Goal: Transaction & Acquisition: Download file/media

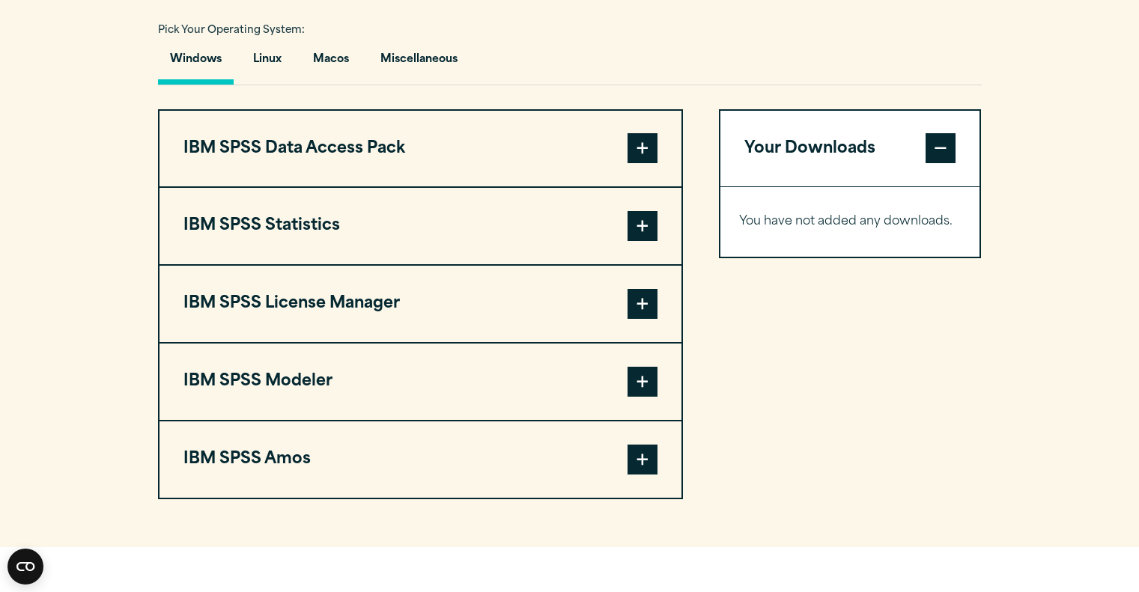
scroll to position [1086, 0]
click at [628, 151] on span at bounding box center [643, 148] width 30 height 30
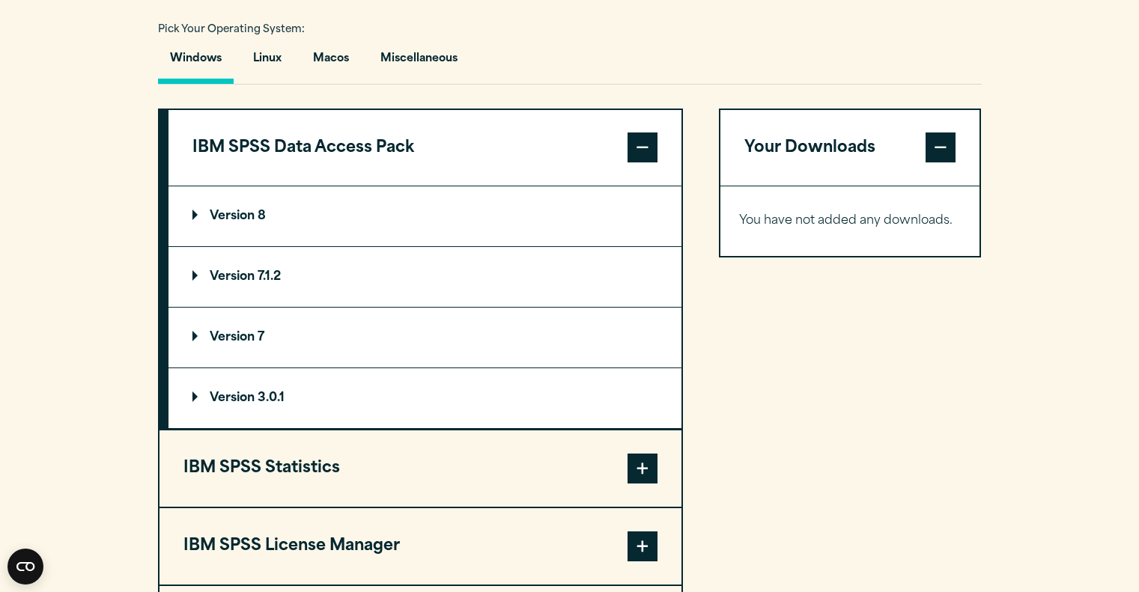
click at [628, 151] on span at bounding box center [643, 148] width 30 height 30
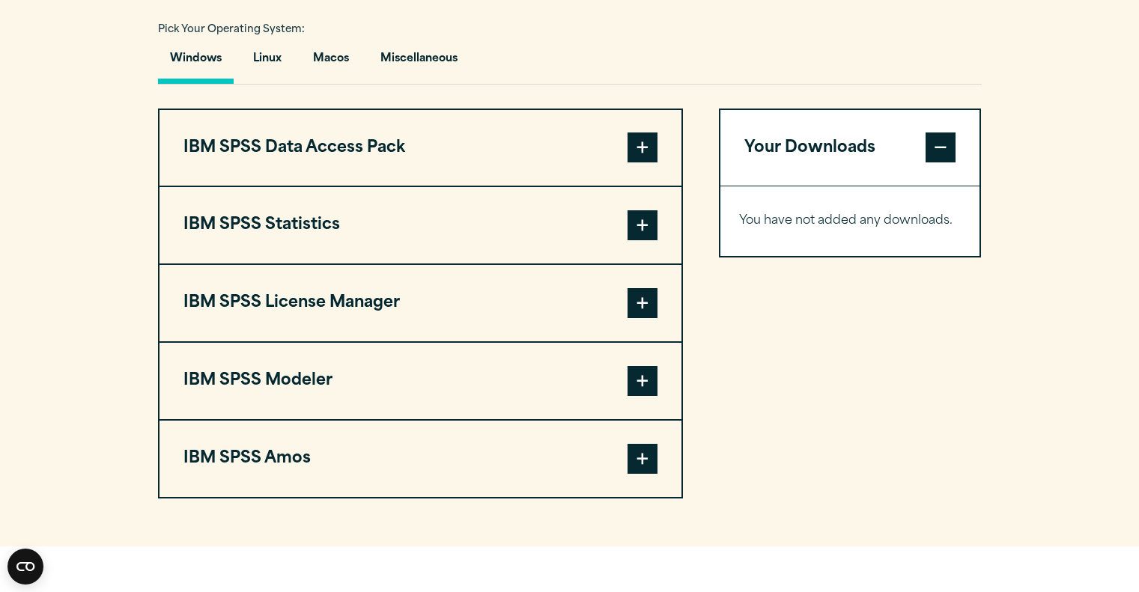
click at [639, 240] on span at bounding box center [643, 225] width 30 height 30
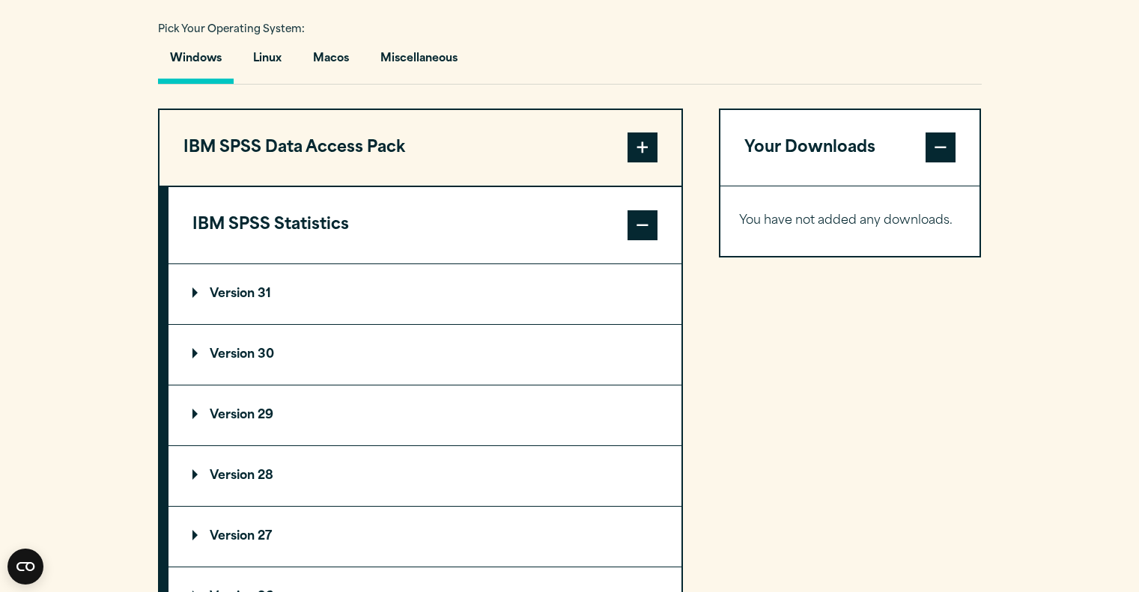
click at [639, 240] on span at bounding box center [643, 225] width 30 height 30
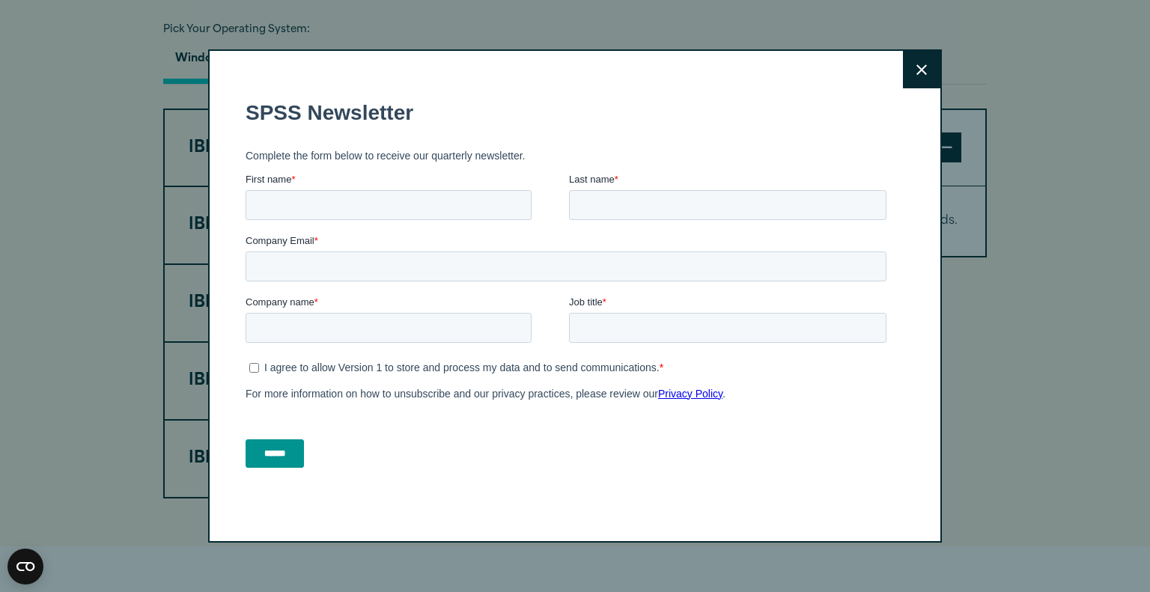
click at [22, 153] on div "Close" at bounding box center [575, 296] width 1150 height 592
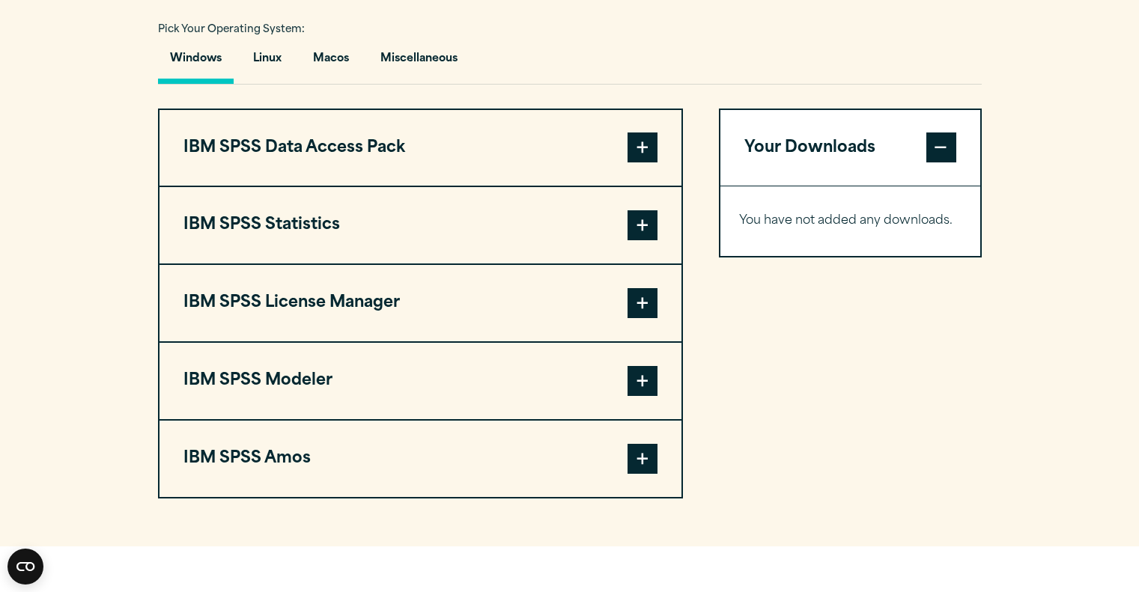
drag, startPoint x: 22, startPoint y: 153, endPoint x: 100, endPoint y: 187, distance: 85.8
click at [100, 187] on div "Search for: Submit Site Search Part of Open Site Search Open Site Menu Close" at bounding box center [569, 43] width 1139 height 2258
click at [100, 187] on section "Select your software downloads Use the table below to find and navigate to your…" at bounding box center [569, 188] width 1139 height 717
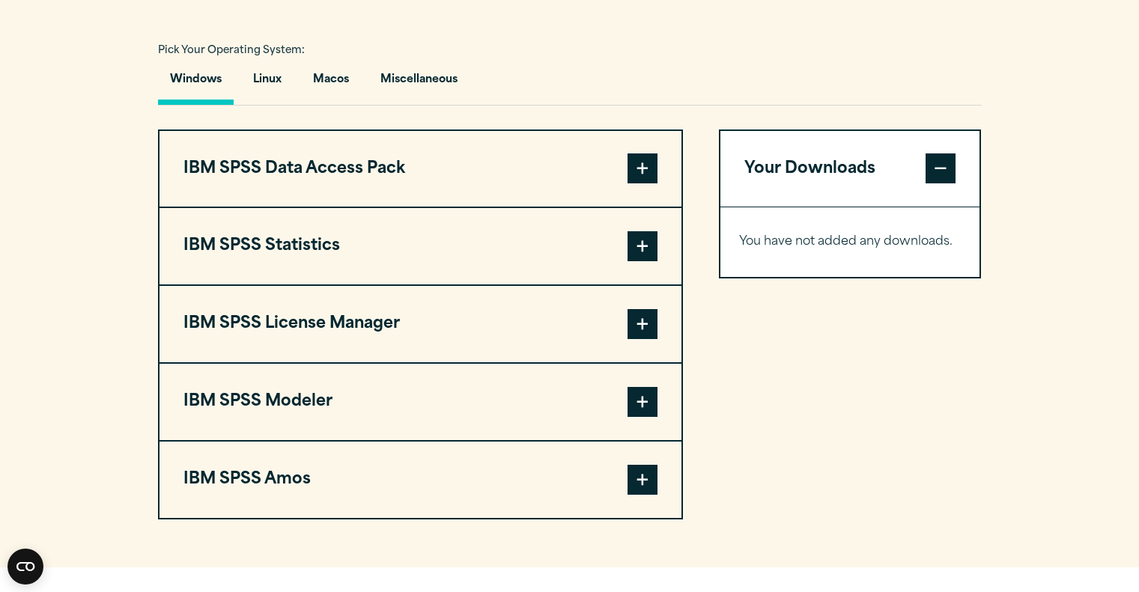
scroll to position [1071, 0]
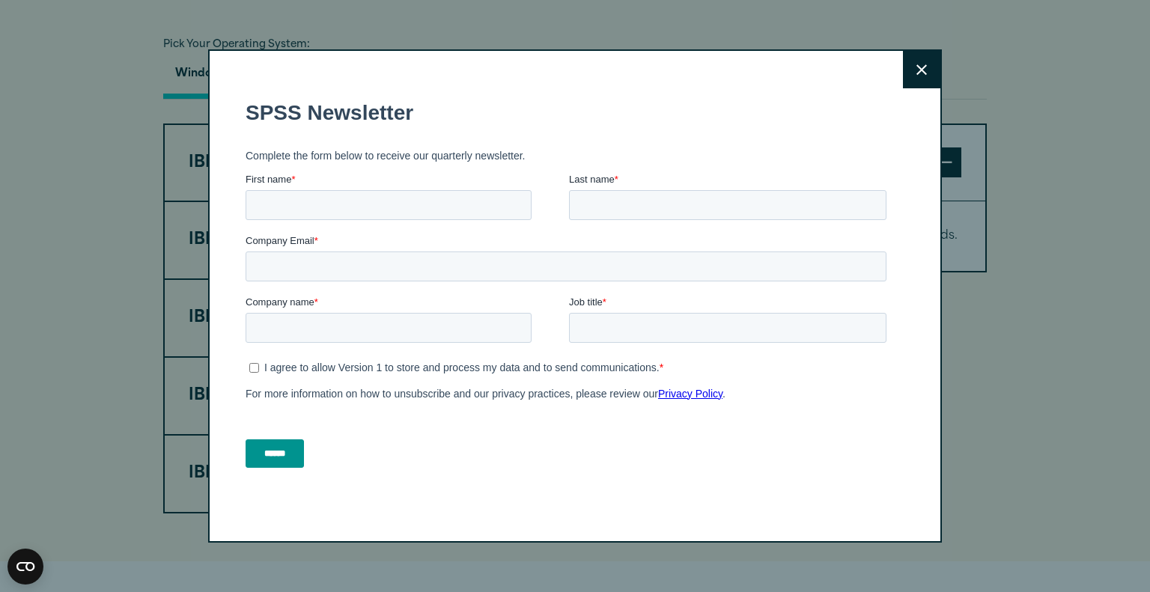
click at [925, 58] on button "Close" at bounding box center [921, 69] width 37 height 37
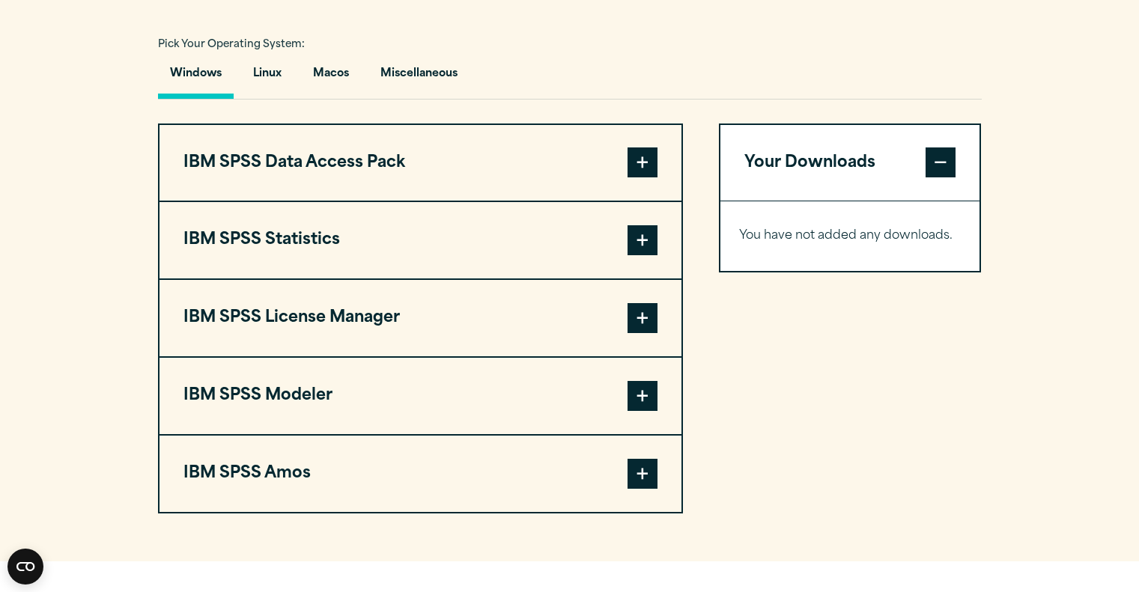
click at [637, 245] on span at bounding box center [643, 240] width 30 height 30
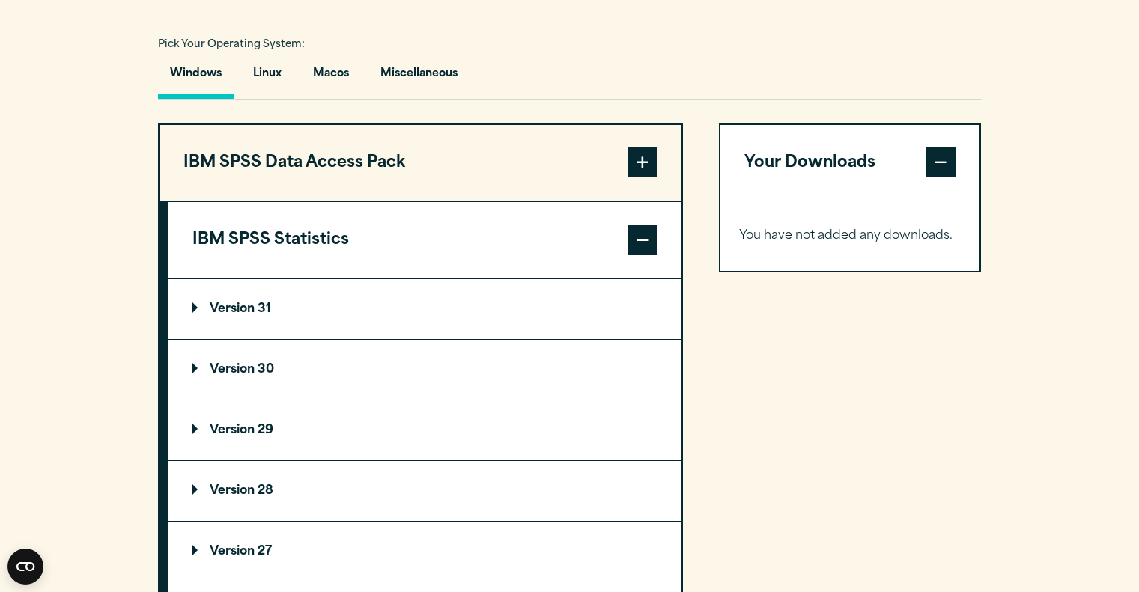
click at [637, 245] on span at bounding box center [643, 240] width 30 height 30
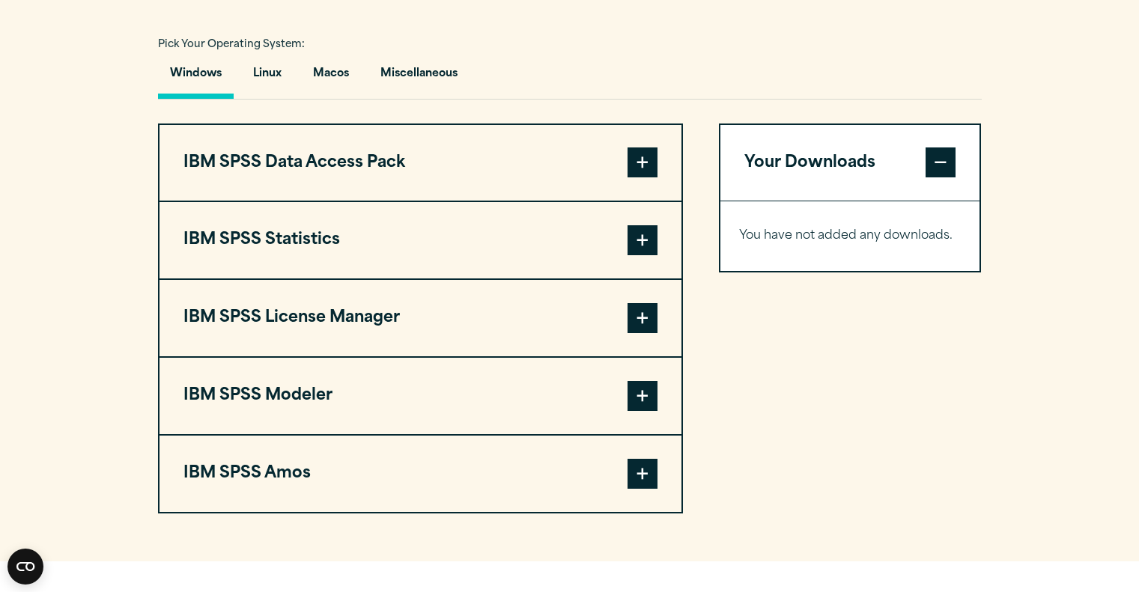
click at [651, 235] on span at bounding box center [643, 240] width 30 height 30
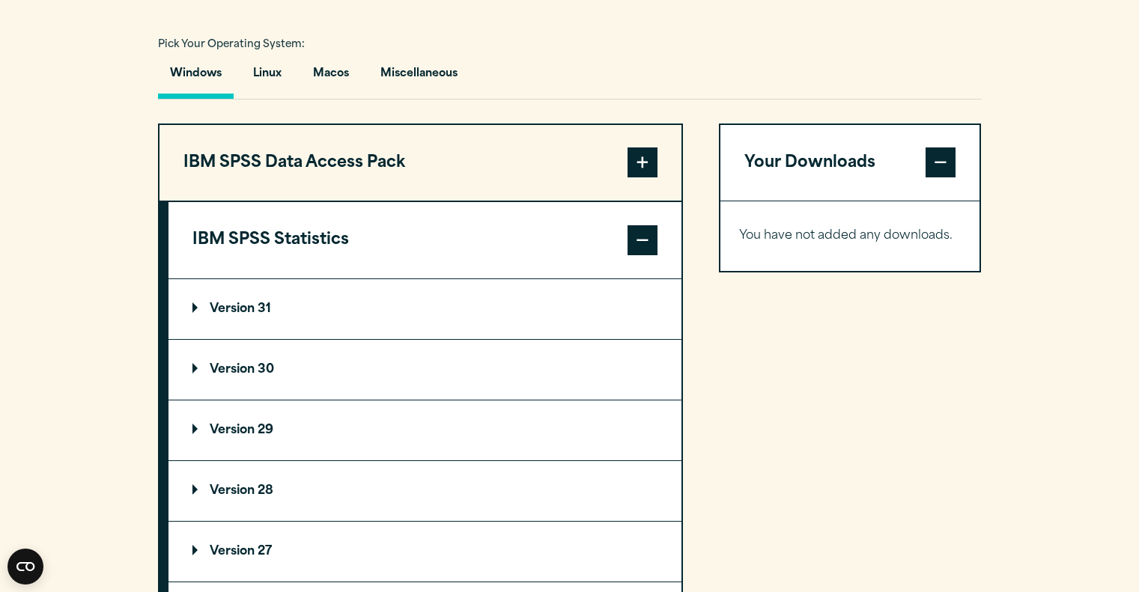
click at [224, 312] on p "Version 31" at bounding box center [231, 309] width 79 height 12
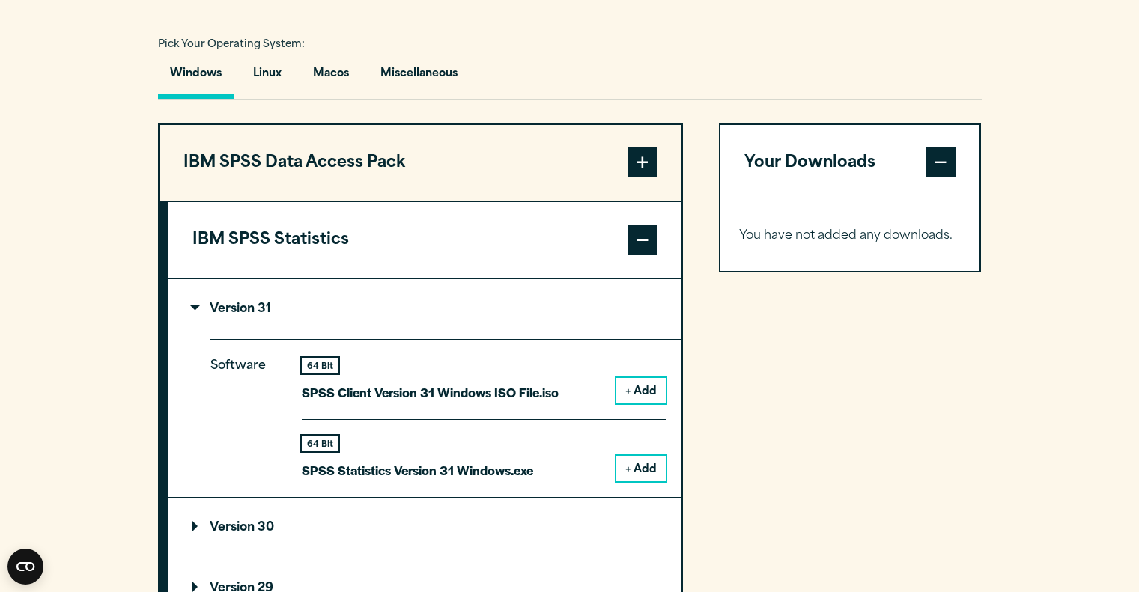
click at [628, 387] on button "+ Add" at bounding box center [640, 390] width 49 height 25
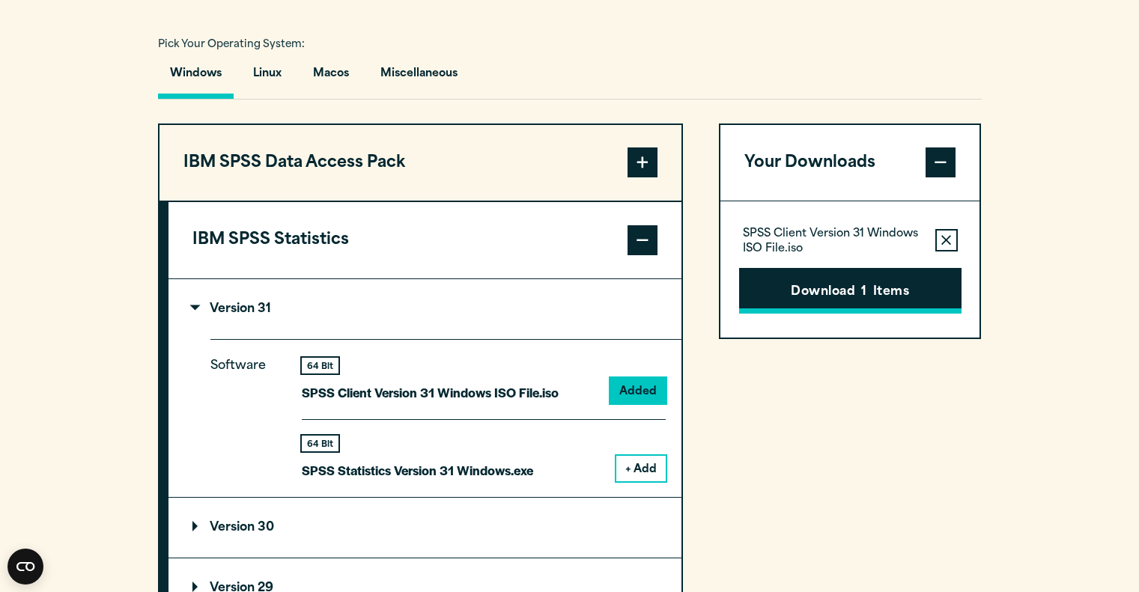
click at [878, 294] on button "Download 1 Items" at bounding box center [850, 291] width 222 height 46
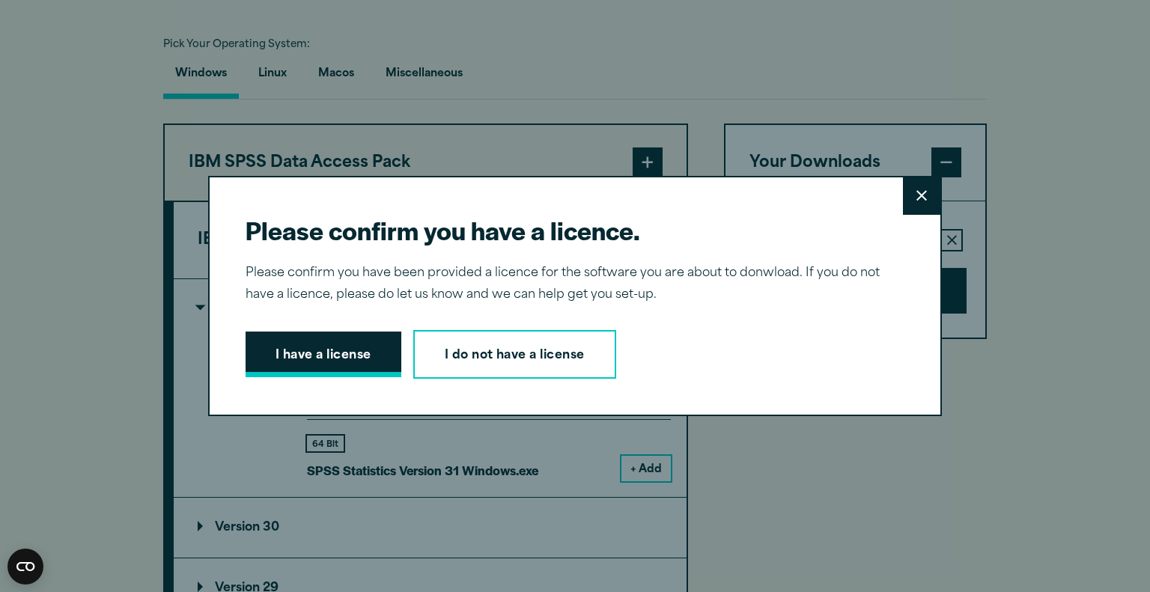
click at [342, 361] on button "I have a license" at bounding box center [324, 355] width 156 height 46
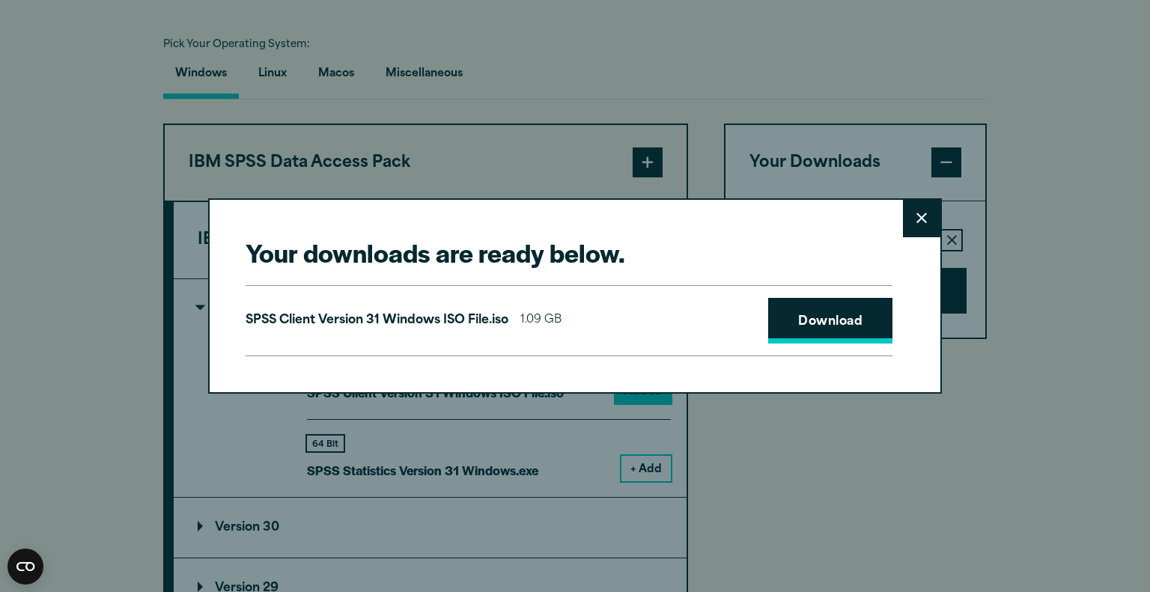
click at [791, 321] on link "Download" at bounding box center [830, 321] width 124 height 46
click at [917, 220] on icon at bounding box center [922, 218] width 10 height 11
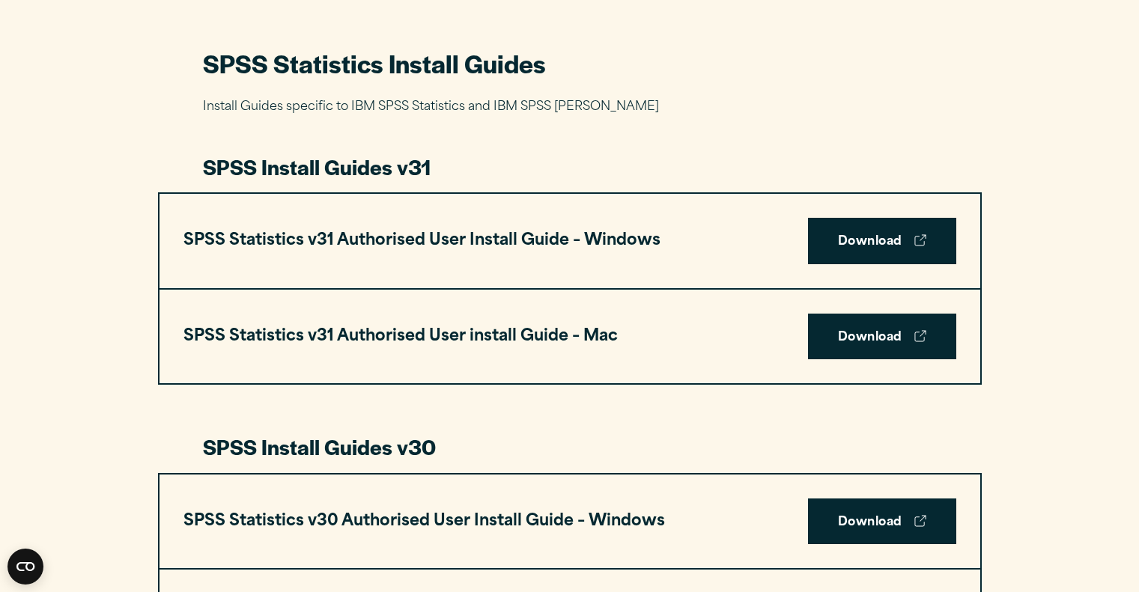
scroll to position [684, 0]
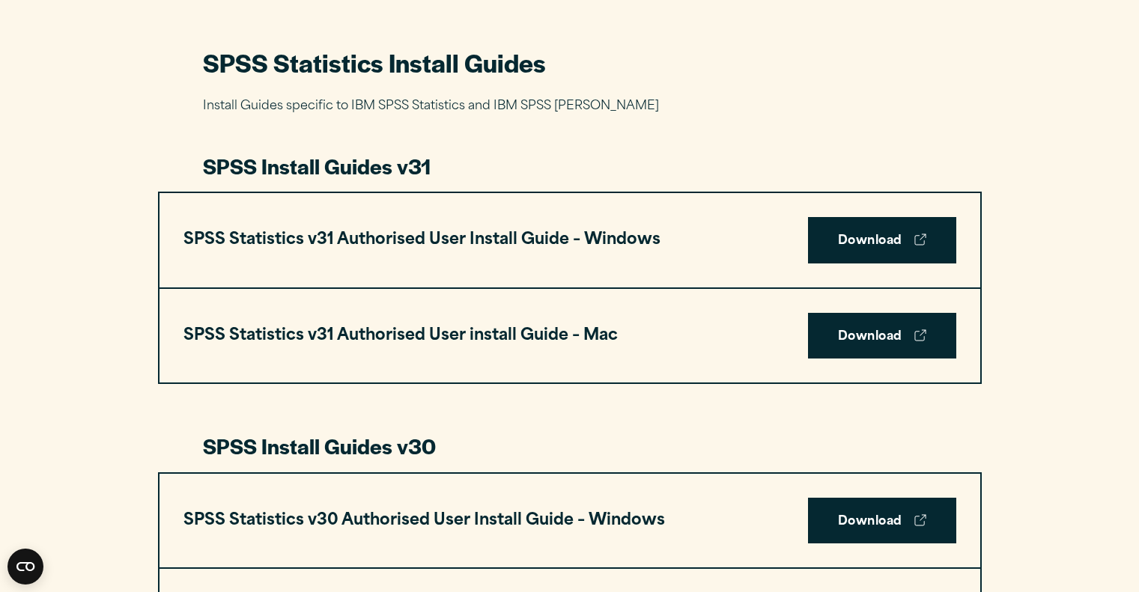
click at [589, 244] on h3 "SPSS Statistics v31 Authorised User Install Guide – Windows" at bounding box center [421, 240] width 477 height 28
click at [857, 248] on link "Download" at bounding box center [882, 240] width 148 height 46
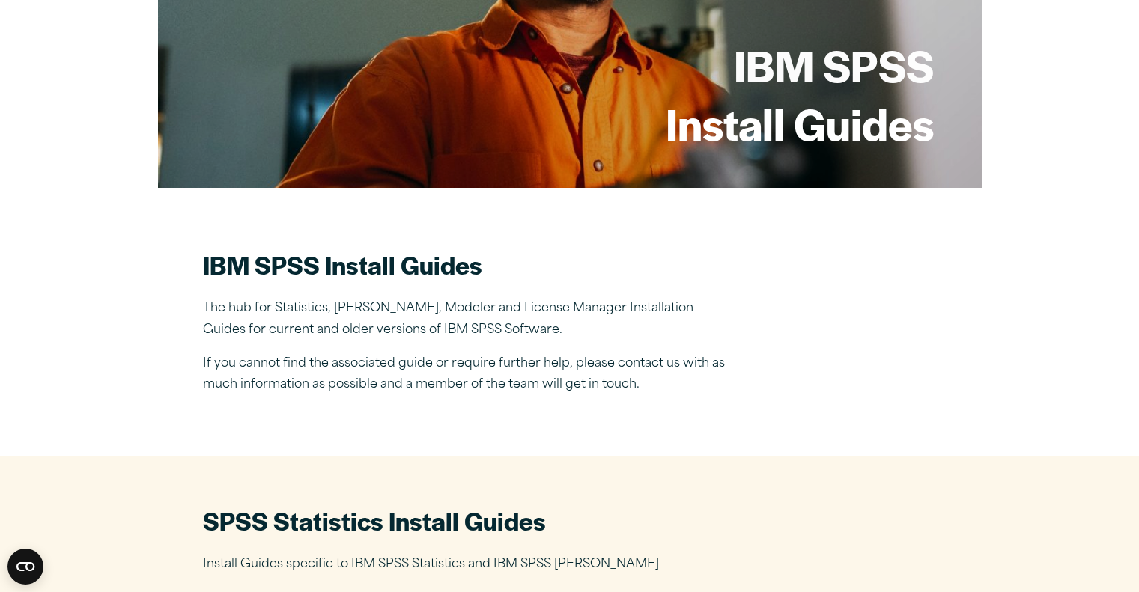
scroll to position [0, 0]
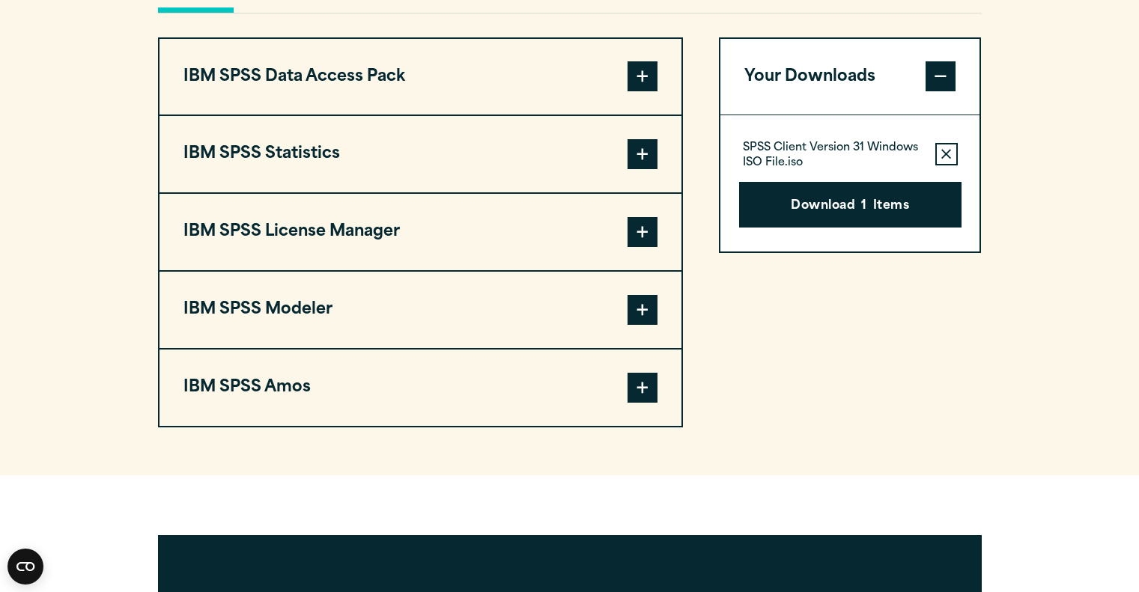
scroll to position [1158, 0]
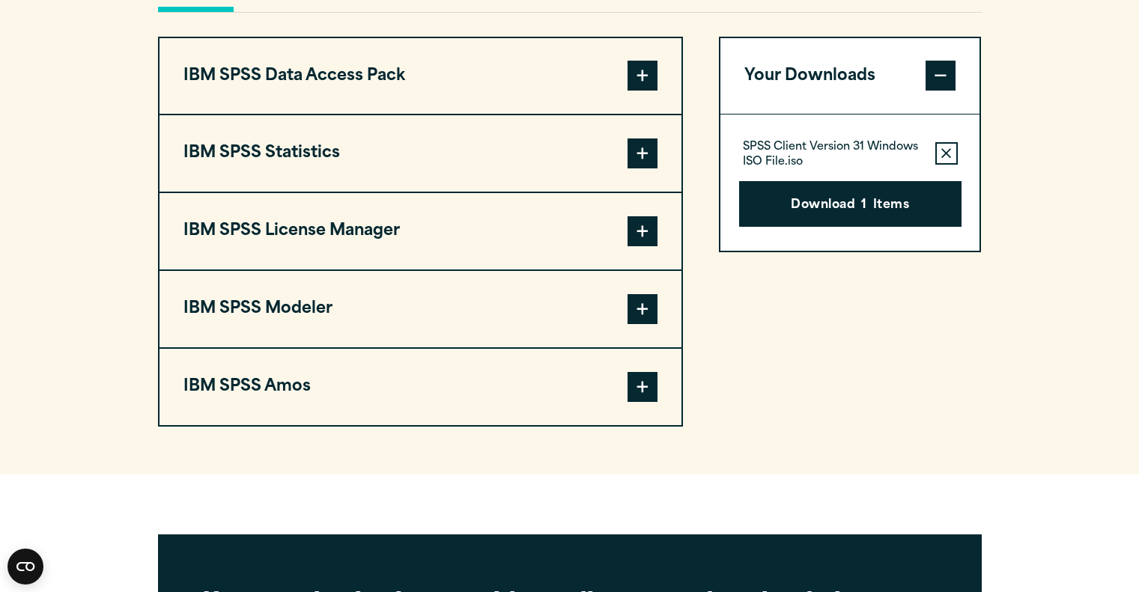
click at [653, 169] on button "IBM SPSS Statistics" at bounding box center [420, 153] width 522 height 76
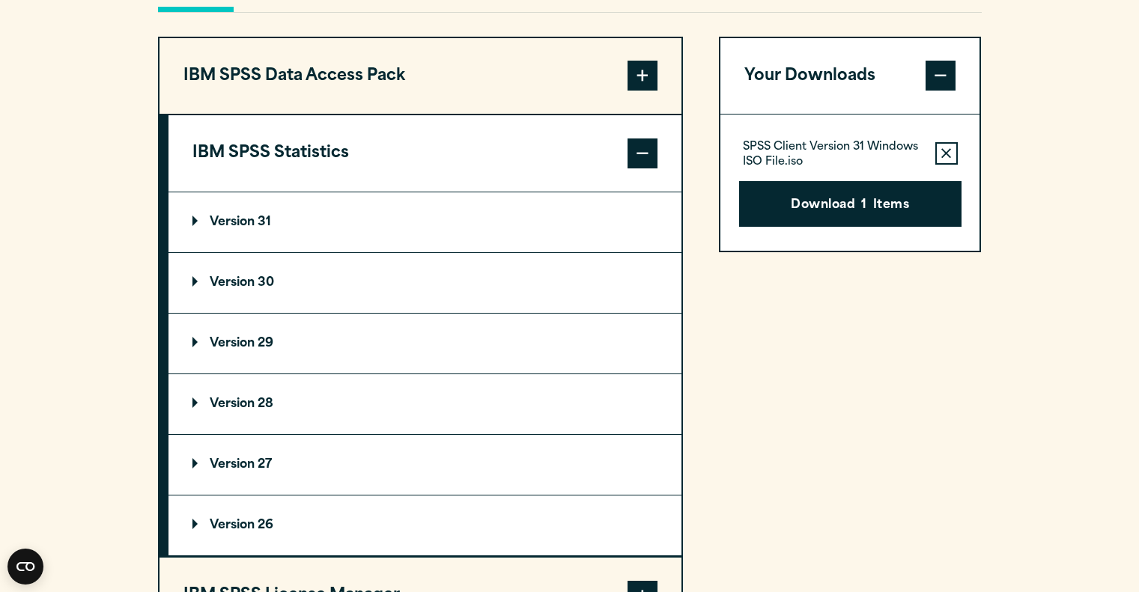
click at [187, 220] on summary "Version 31" at bounding box center [424, 222] width 513 height 60
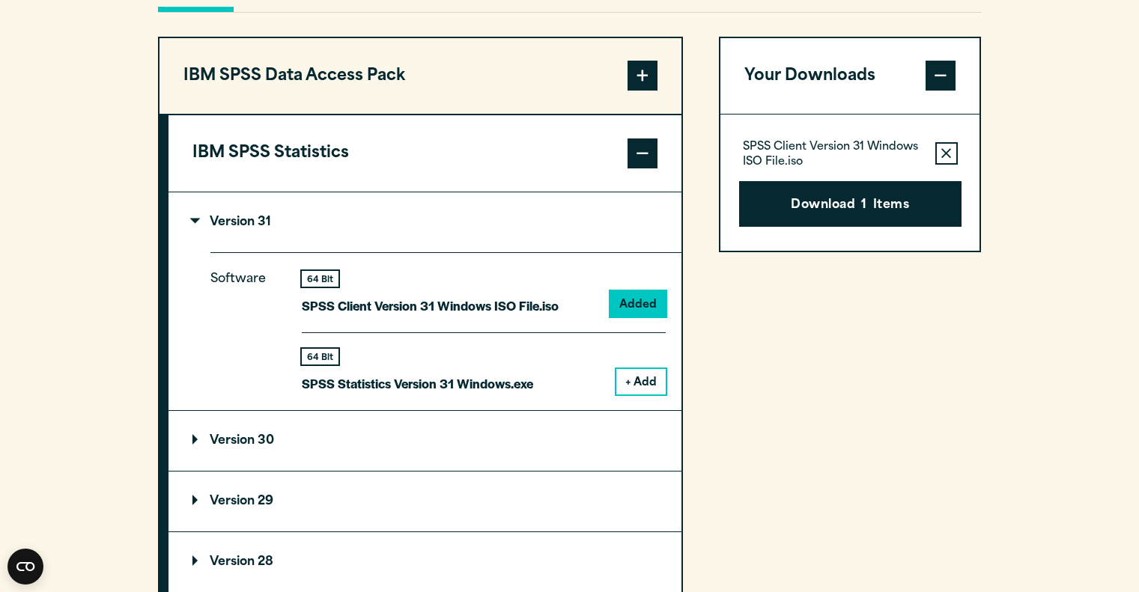
click at [645, 385] on button "+ Add" at bounding box center [640, 381] width 49 height 25
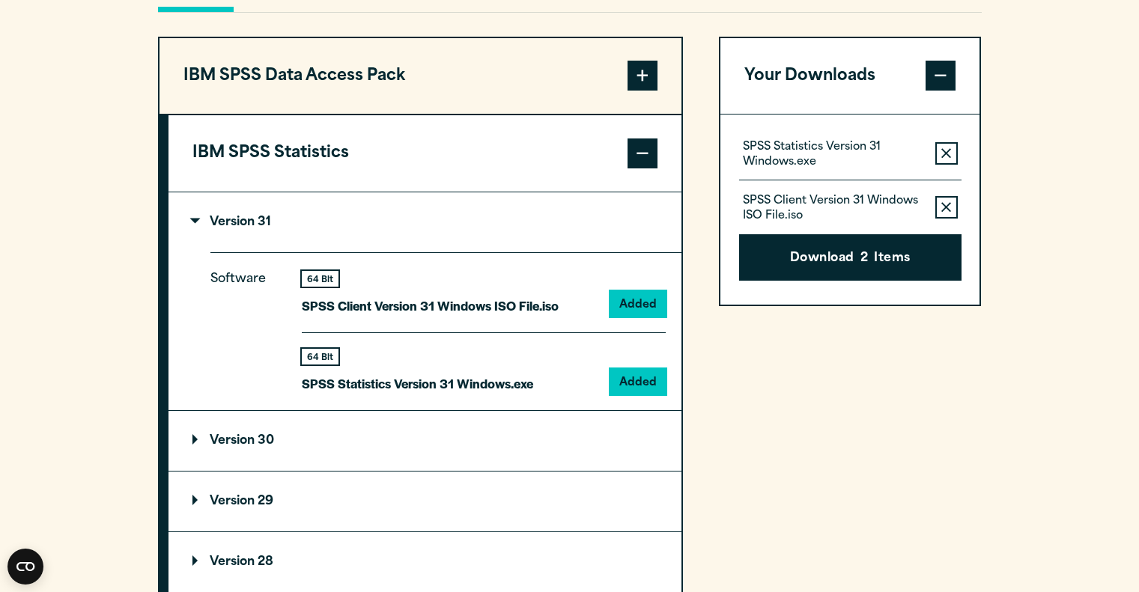
click at [948, 151] on icon "button" at bounding box center [946, 154] width 10 height 10
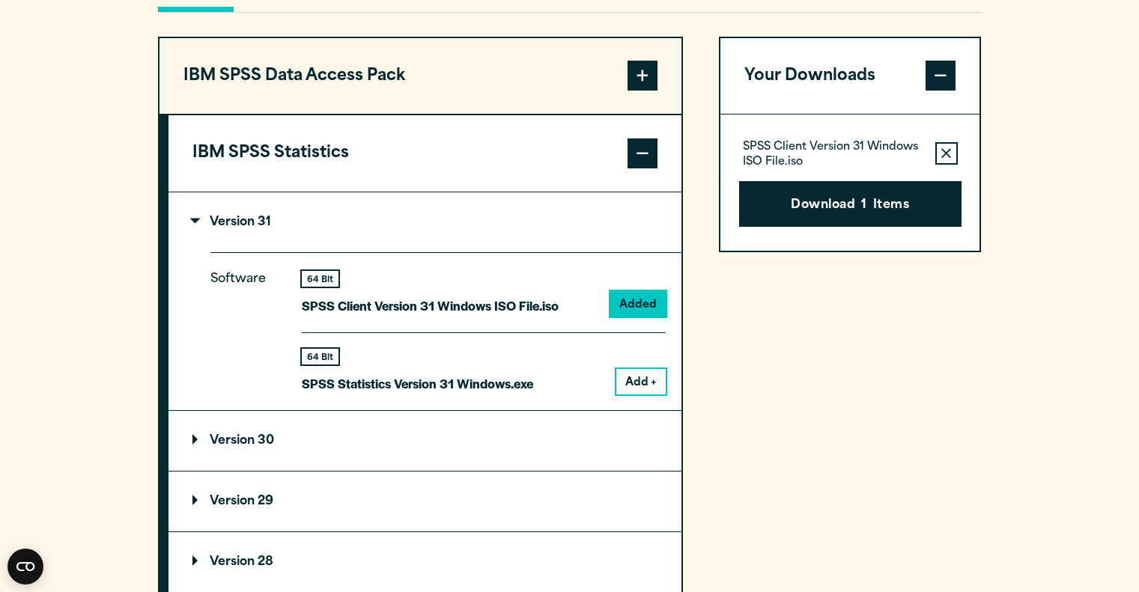
click at [948, 151] on icon "button" at bounding box center [946, 154] width 10 height 10
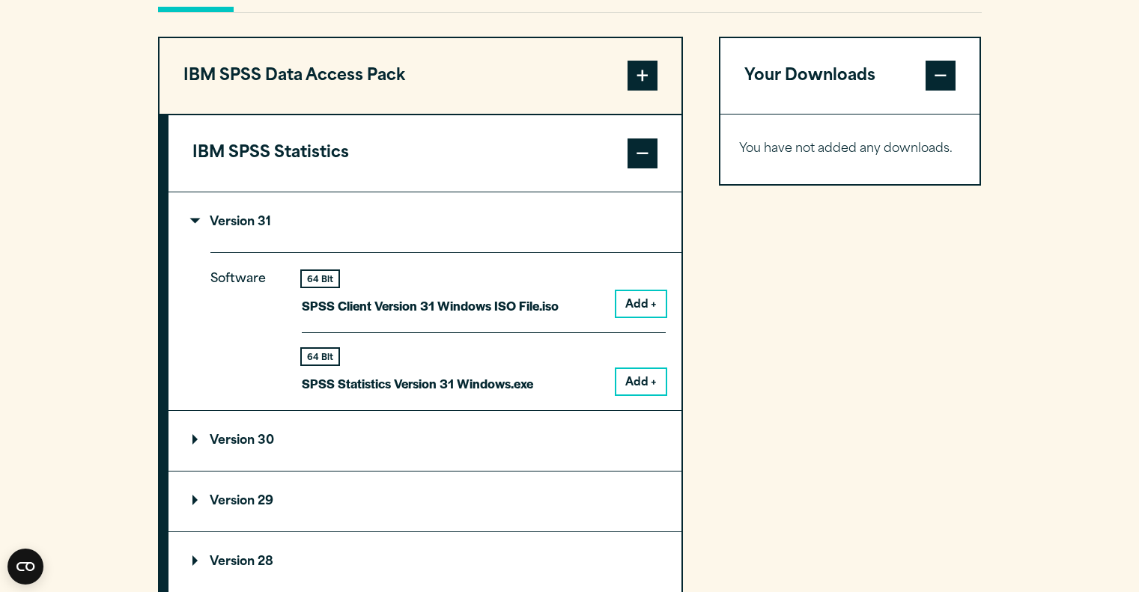
click at [615, 383] on div "64 Bit SPSS Statistics Version 31 Windows.exe Add +" at bounding box center [484, 363] width 364 height 62
click at [635, 382] on button "Add +" at bounding box center [640, 381] width 49 height 25
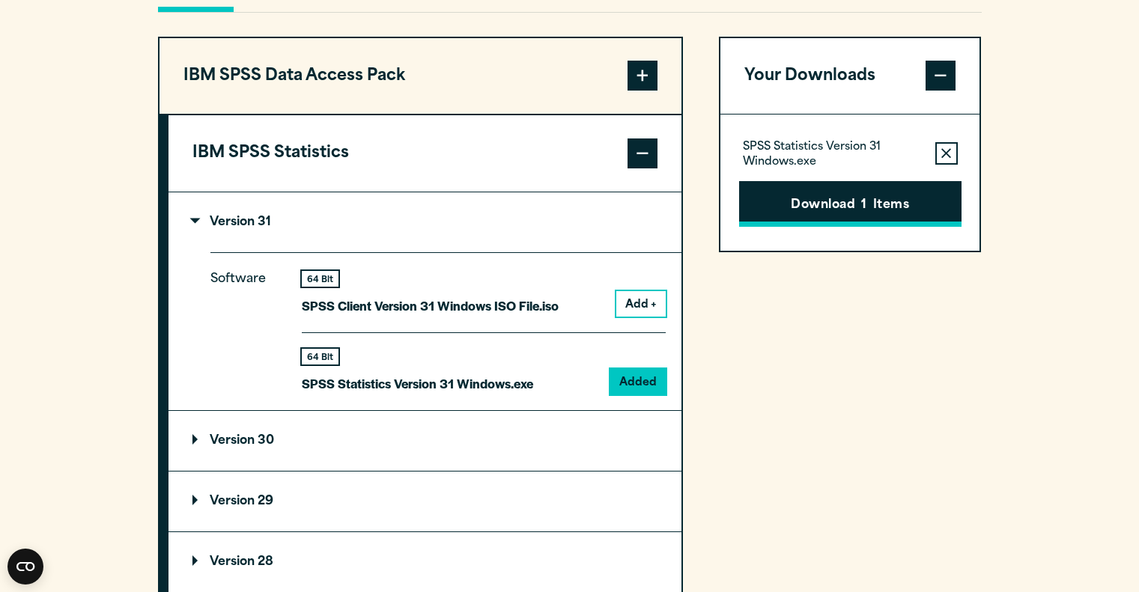
click at [853, 209] on button "Download 1 Items" at bounding box center [850, 204] width 222 height 46
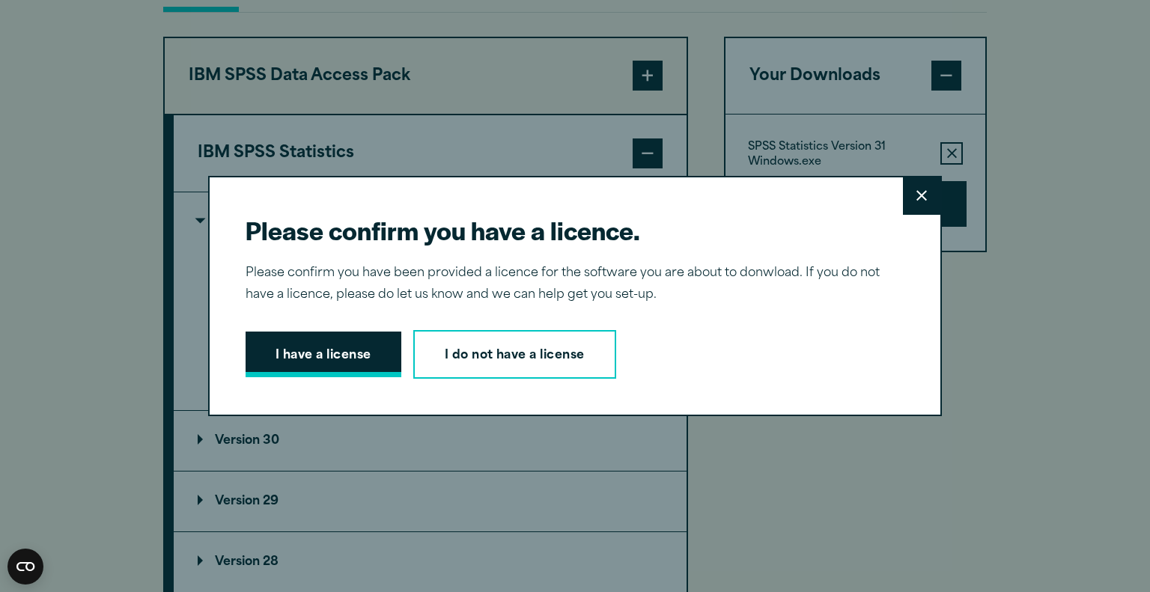
click at [337, 362] on button "I have a license" at bounding box center [324, 355] width 156 height 46
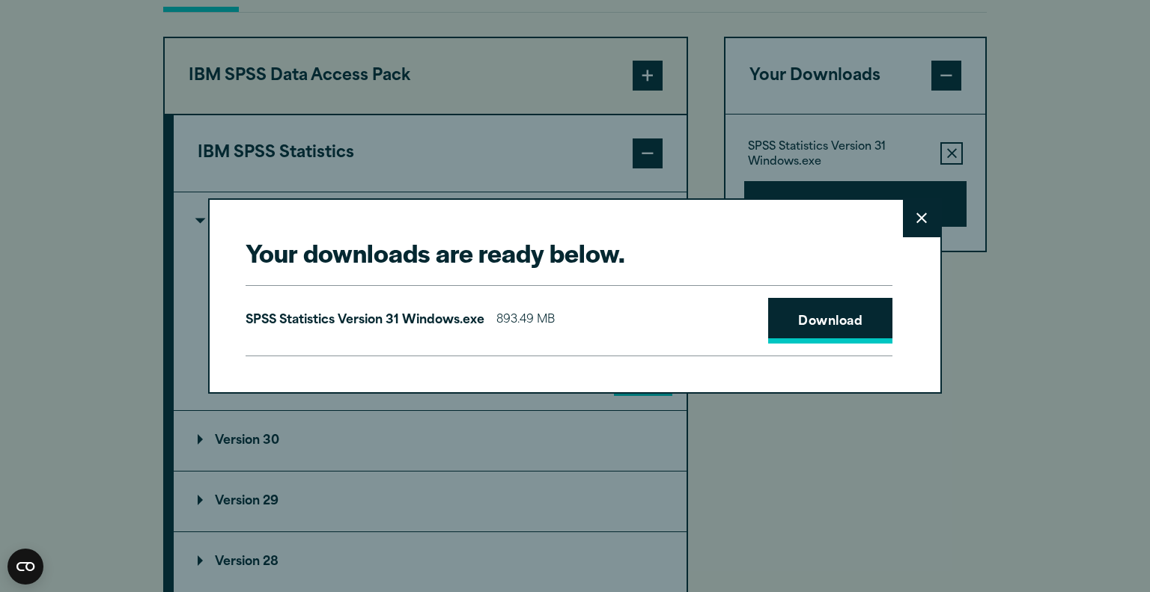
click at [836, 318] on link "Download" at bounding box center [830, 321] width 124 height 46
click at [921, 213] on icon at bounding box center [922, 218] width 10 height 11
